Goal: Transaction & Acquisition: Book appointment/travel/reservation

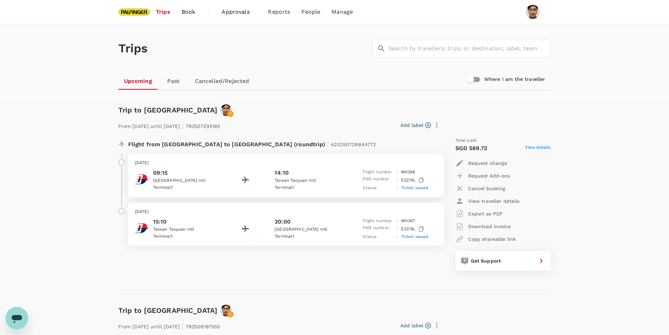
click at [147, 14] on img at bounding box center [134, 11] width 32 height 15
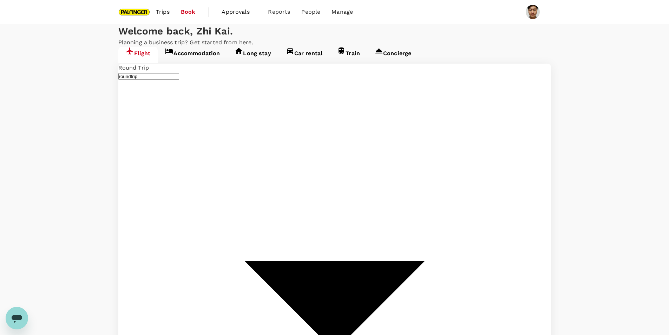
type input "Singapore Changi (SIN)"
type input "Noi Bai Intl (HAN)"
type input "Singapore Changi (SIN)"
type input "Noi Bai Intl (HAN)"
